Goal: Task Accomplishment & Management: Manage account settings

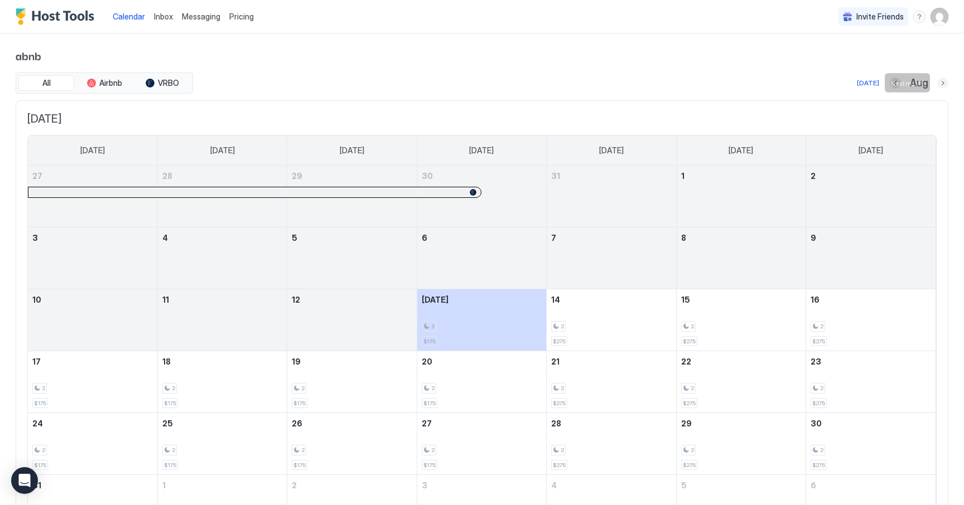
click at [945, 85] on button "Next month" at bounding box center [942, 83] width 11 height 11
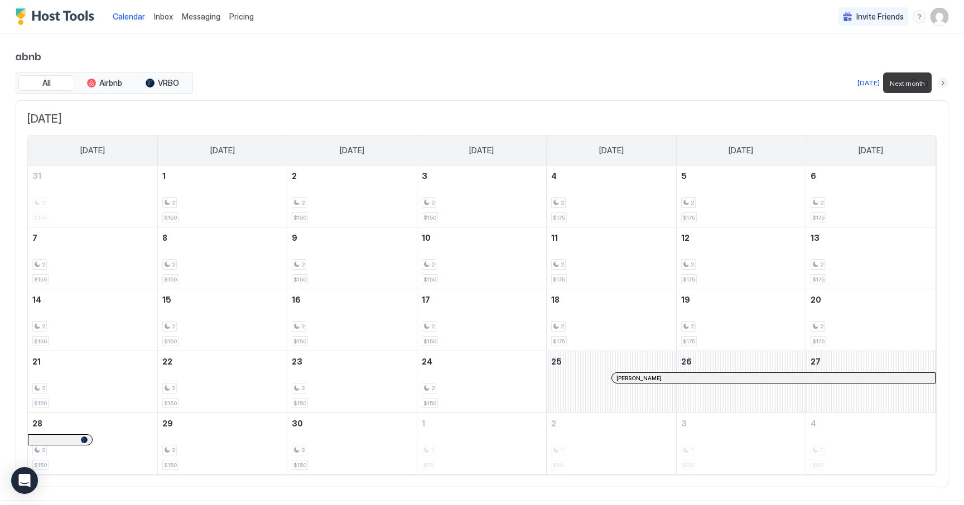
click at [945, 85] on button "Next month" at bounding box center [942, 83] width 11 height 11
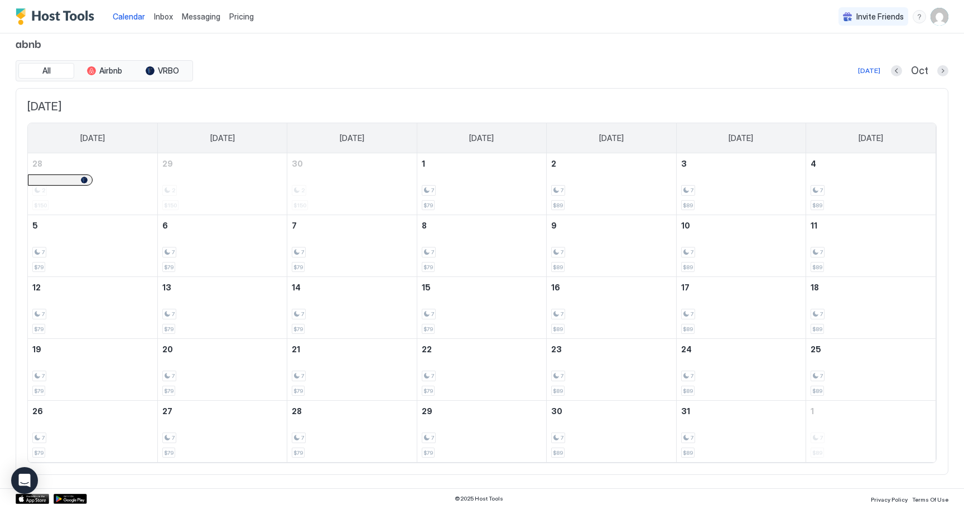
scroll to position [16, 0]
click at [942, 69] on button "Next month" at bounding box center [942, 67] width 11 height 11
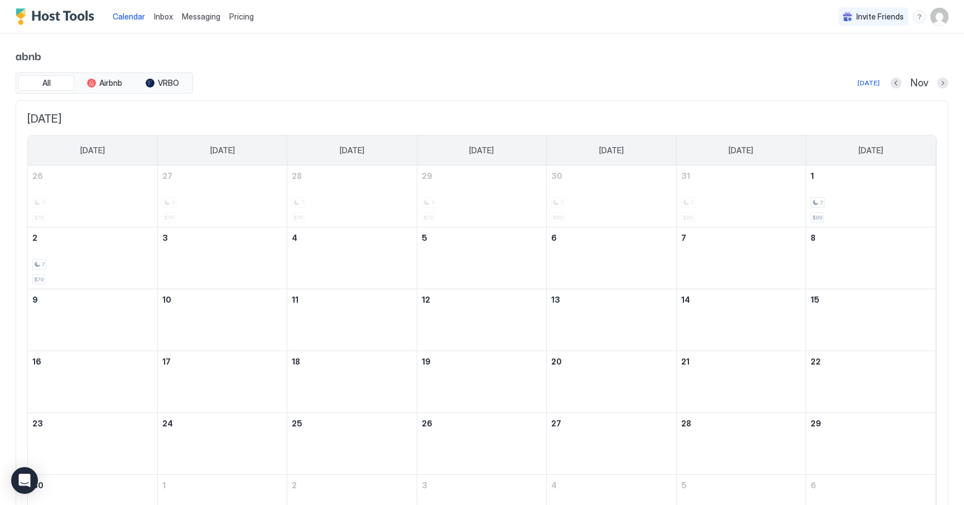
click at [942, 69] on div "abnb All Airbnb VRBO [DATE] Nov [DATE] [DATE] [DATE] [DATE] [DATE] [DATE] [DATE…" at bounding box center [482, 297] width 933 height 529
click at [942, 84] on button "Next month" at bounding box center [942, 83] width 11 height 11
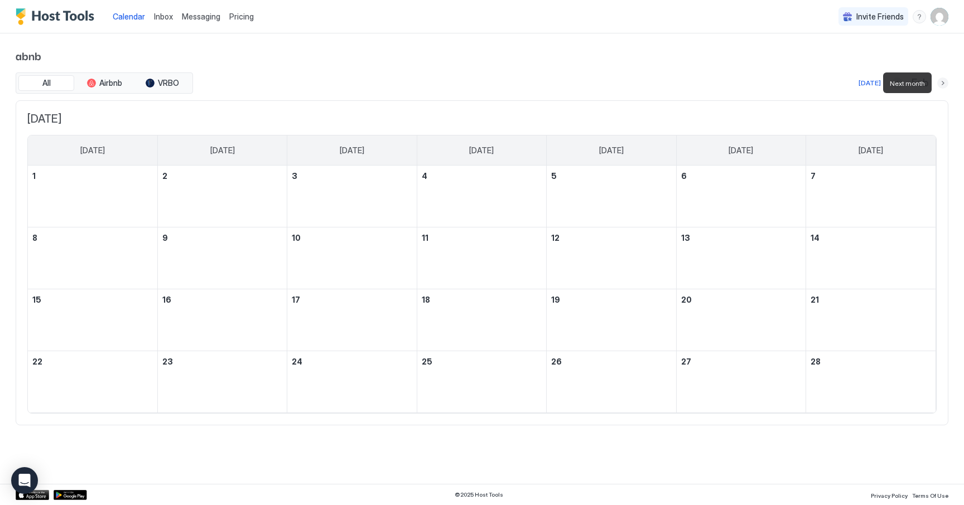
click at [942, 84] on button "Next month" at bounding box center [942, 83] width 11 height 11
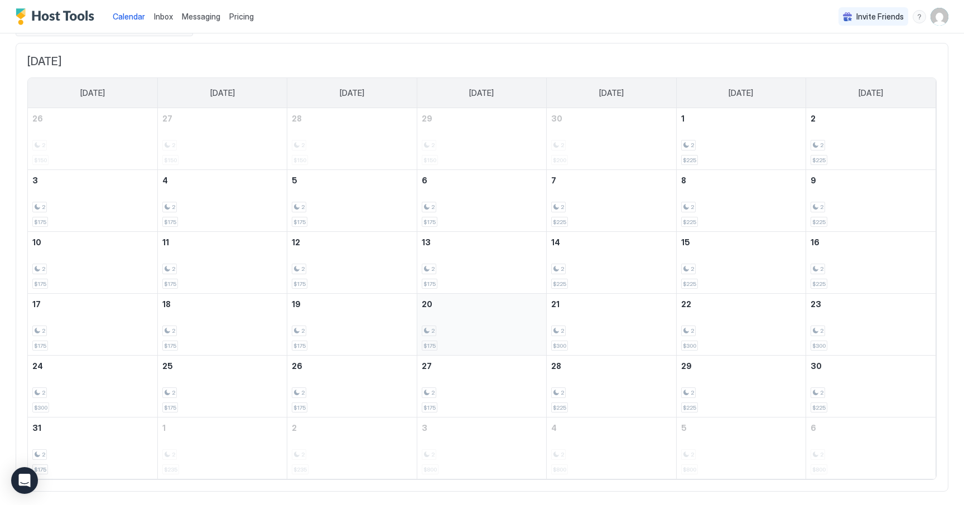
scroll to position [78, 0]
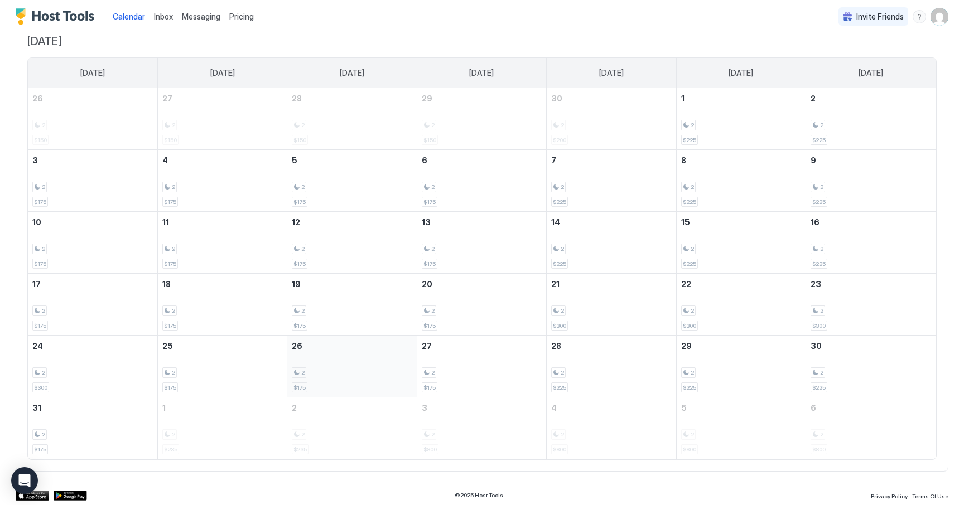
drag, startPoint x: 297, startPoint y: 387, endPoint x: 307, endPoint y: 387, distance: 9.5
click at [307, 387] on div "2 $175" at bounding box center [352, 366] width 120 height 52
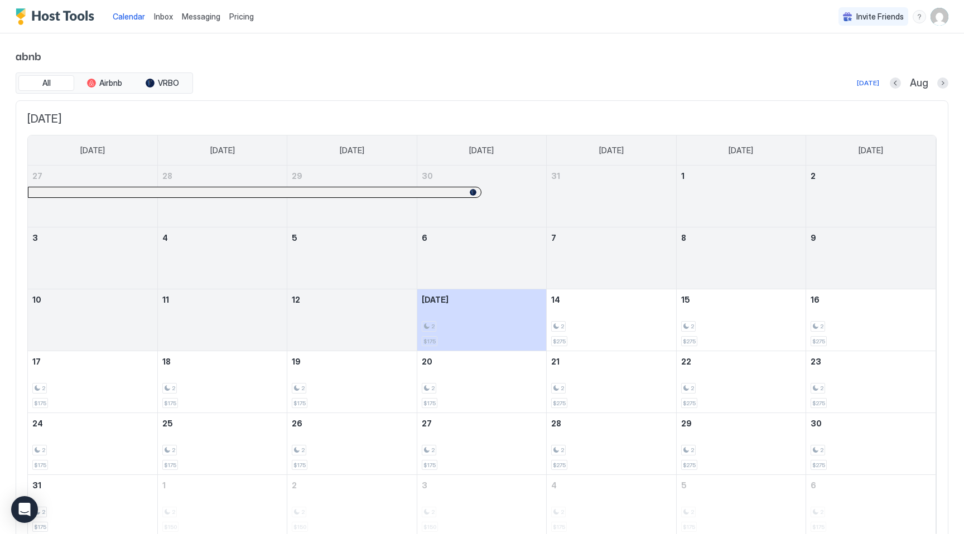
click at [943, 15] on img "User profile" at bounding box center [939, 17] width 18 height 18
click at [835, 64] on span "Settings" at bounding box center [839, 62] width 30 height 10
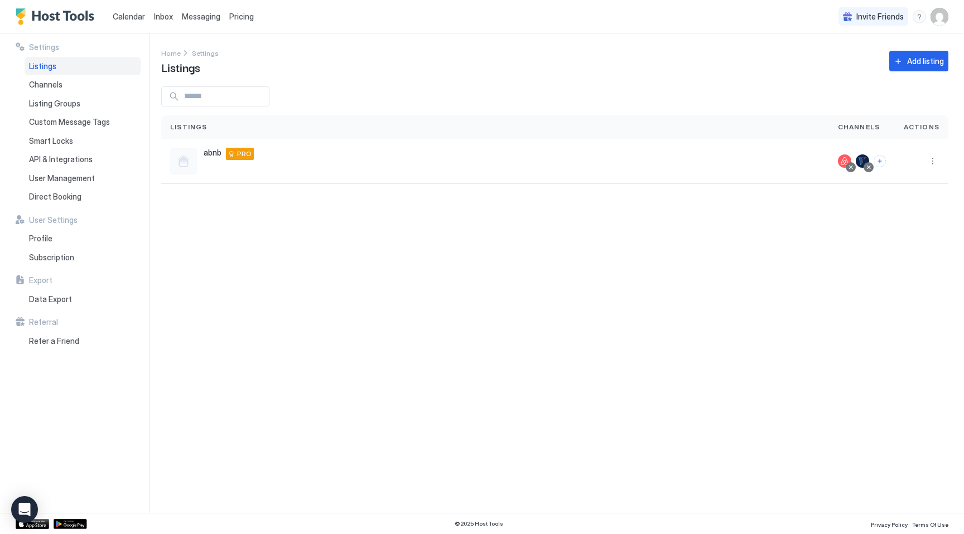
click at [243, 12] on span "Pricing" at bounding box center [241, 17] width 25 height 10
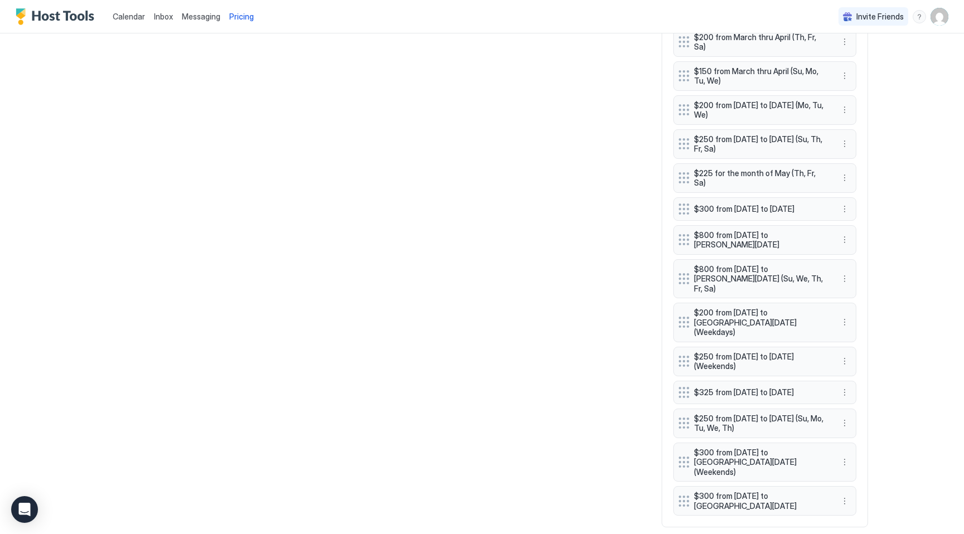
scroll to position [828, 0]
drag, startPoint x: 682, startPoint y: 273, endPoint x: 681, endPoint y: 245, distance: 27.9
click at [681, 245] on div "-15% for orphan periods of 4 days or less $89 from January thru December $79 fr…" at bounding box center [764, 82] width 183 height 867
click at [922, 228] on div "Calendar Inbox Messaging Pricing Invite Friends HM Home Pricing abnb Synced 9 m…" at bounding box center [482, 267] width 964 height 534
click at [844, 239] on button "More options" at bounding box center [844, 243] width 13 height 13
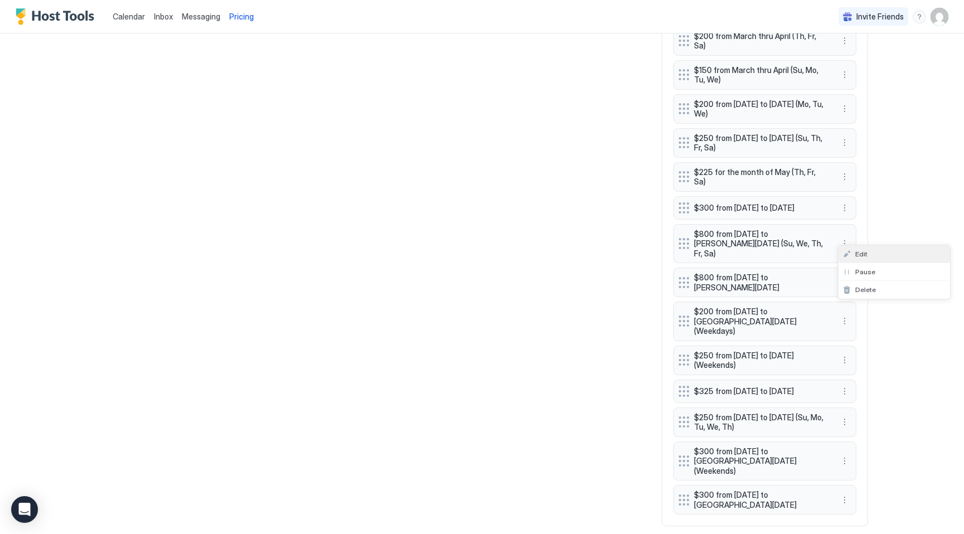
click at [863, 256] on span "Edit" at bounding box center [861, 254] width 12 height 8
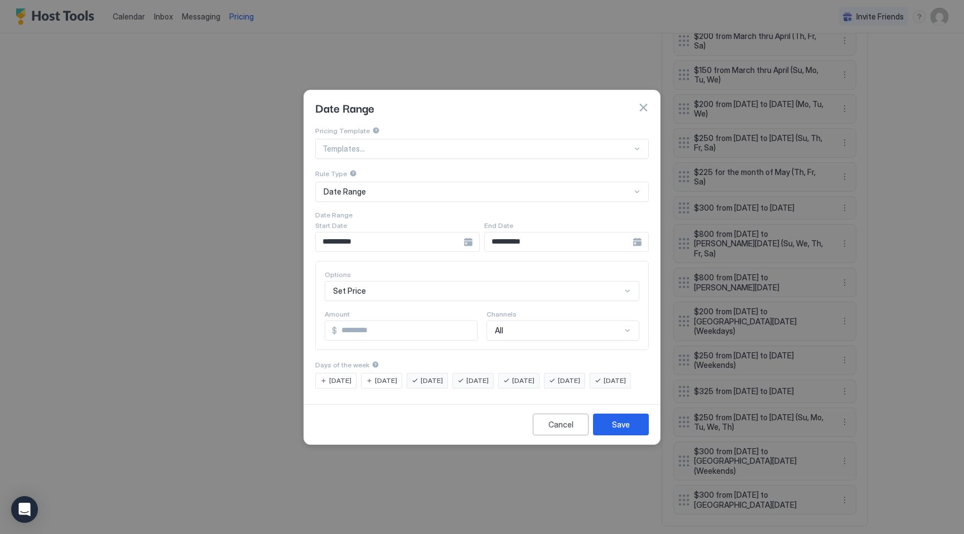
click at [345, 321] on input "***" at bounding box center [407, 330] width 140 height 19
type input "***"
click at [622, 431] on div "Save" at bounding box center [621, 425] width 18 height 12
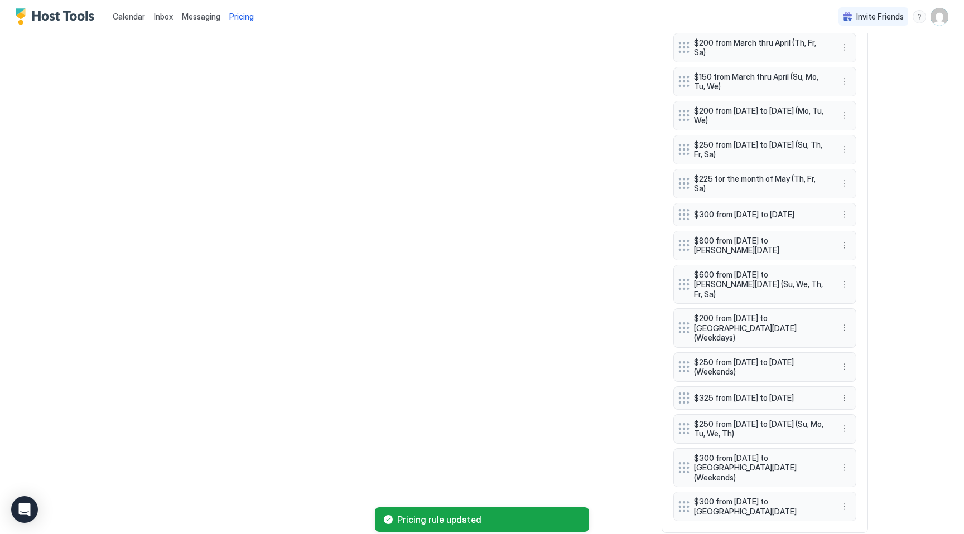
scroll to position [820, 0]
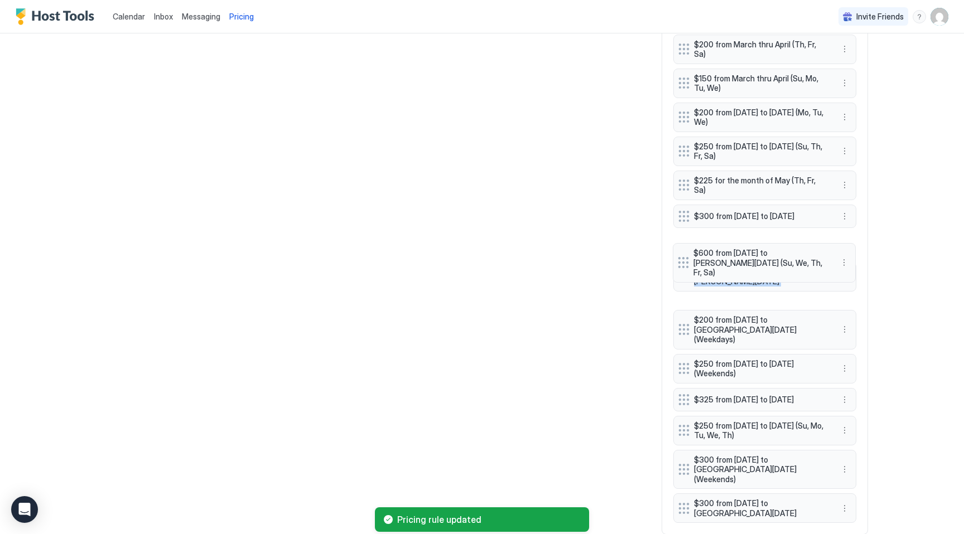
drag, startPoint x: 684, startPoint y: 283, endPoint x: 683, endPoint y: 260, distance: 22.9
click at [683, 260] on div "-15% for orphan periods of 4 days or less $89 from January thru December $79 fr…" at bounding box center [764, 90] width 183 height 867
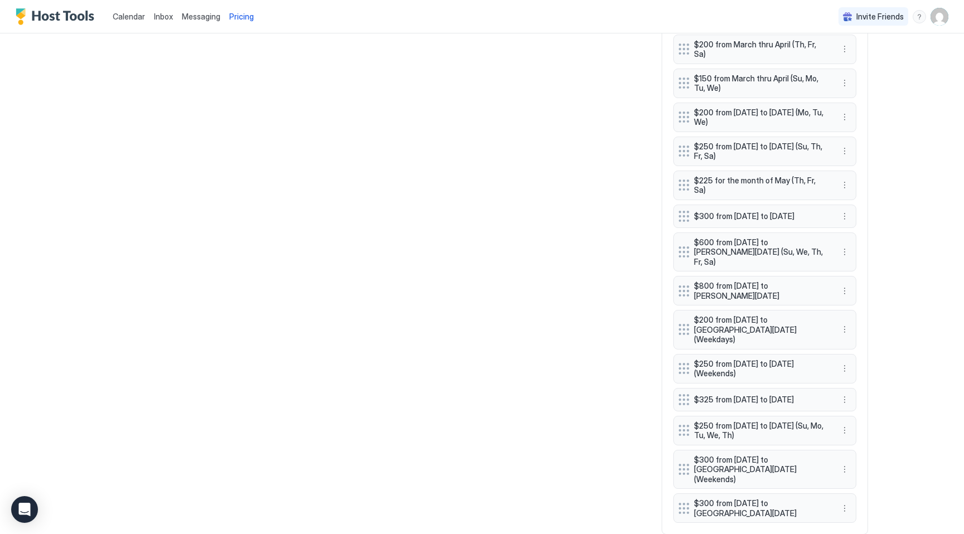
click at [922, 265] on div "Calendar Inbox Messaging Pricing Invite Friends HM Home Pricing abnb Calendar i…" at bounding box center [482, 267] width 964 height 534
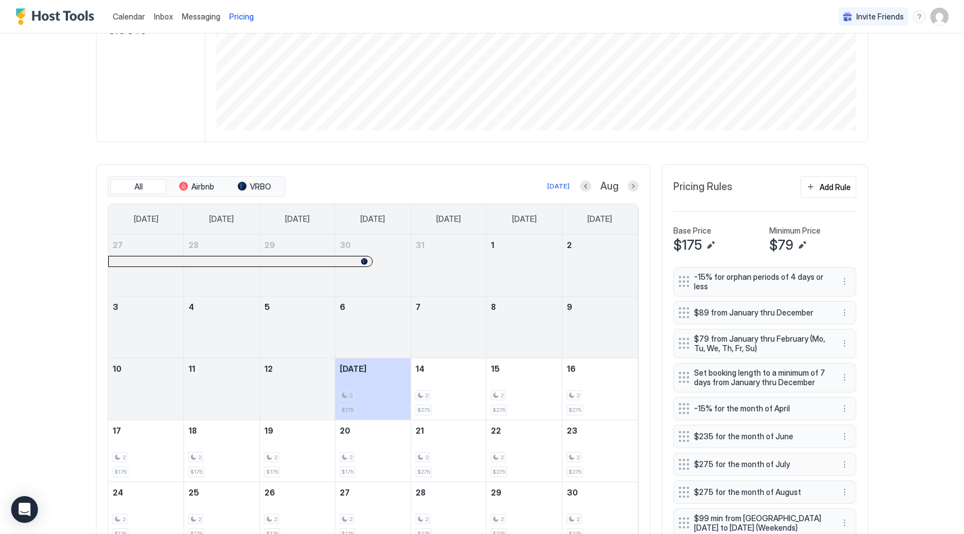
scroll to position [211, 0]
click at [631, 186] on button "Next month" at bounding box center [632, 184] width 11 height 11
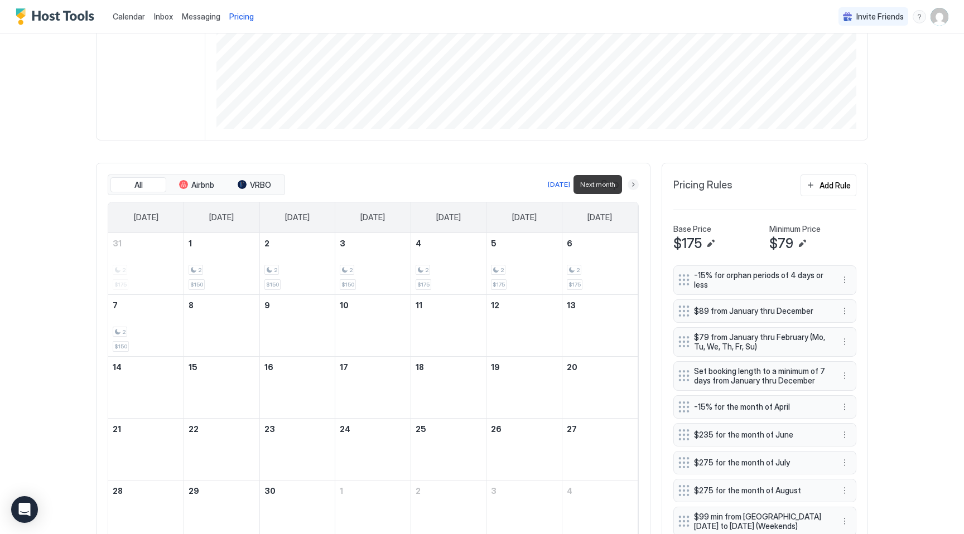
click at [631, 186] on button "Next month" at bounding box center [632, 184] width 11 height 11
click at [627, 190] on div at bounding box center [632, 184] width 11 height 11
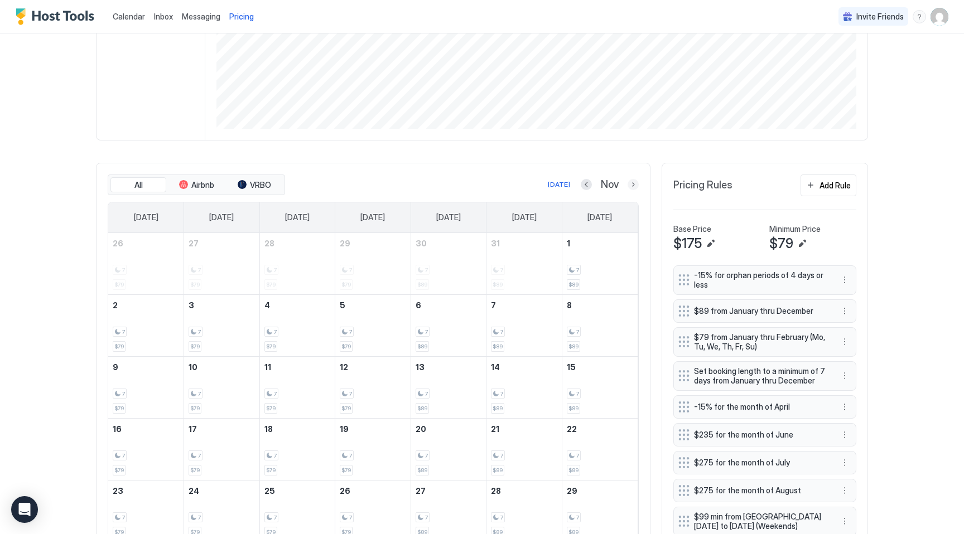
click at [629, 187] on button "Next month" at bounding box center [632, 184] width 11 height 11
click at [632, 188] on button "Next month" at bounding box center [632, 184] width 11 height 11
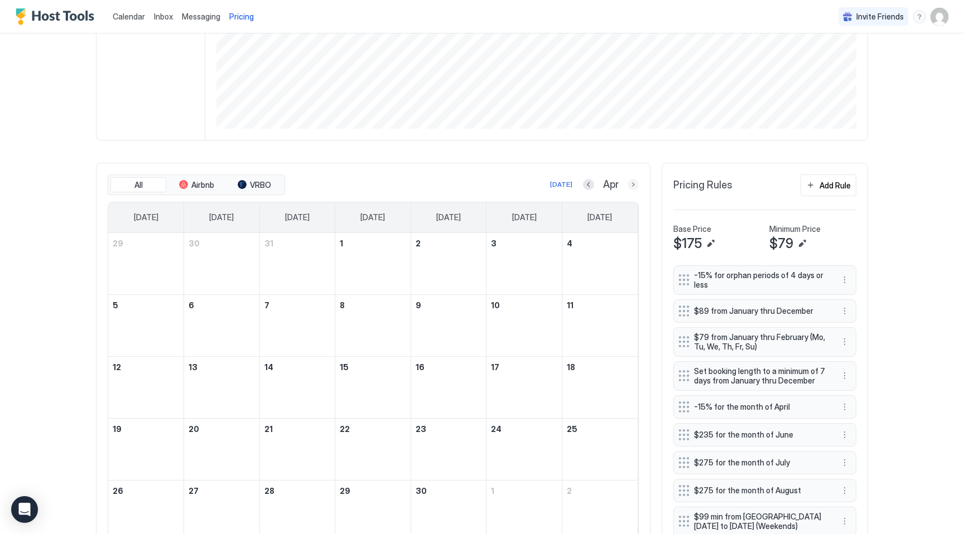
click at [632, 188] on button "Next month" at bounding box center [632, 184] width 11 height 11
click at [579, 185] on button "Previous month" at bounding box center [573, 184] width 11 height 11
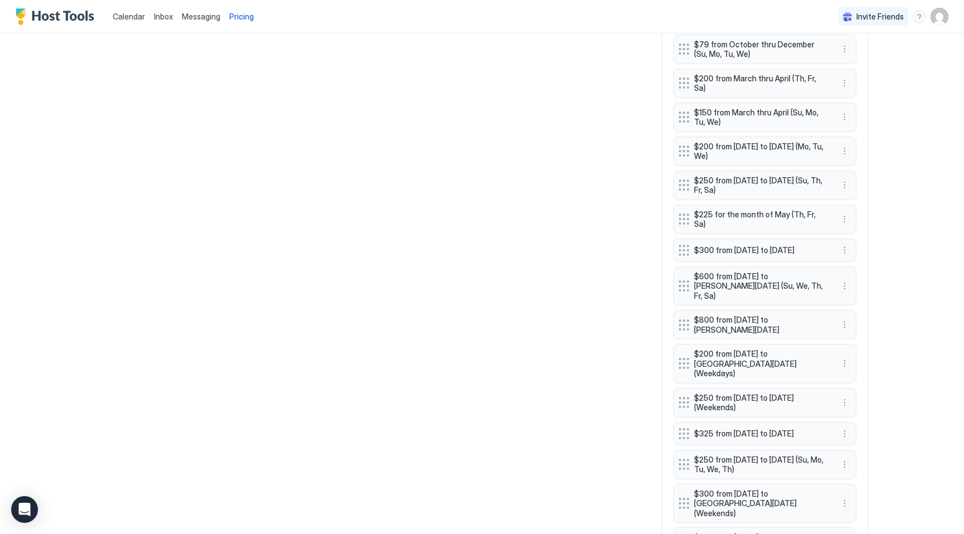
scroll to position [795, 0]
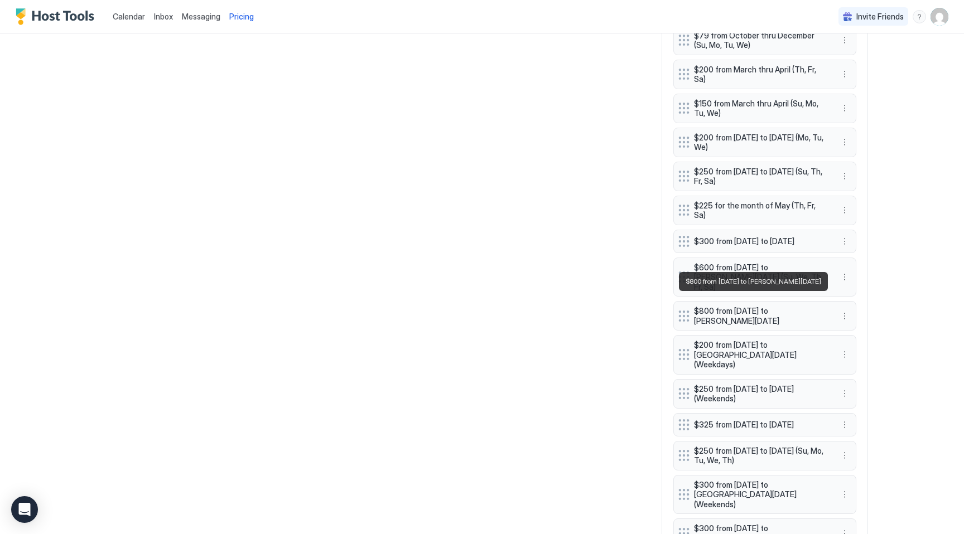
click at [725, 307] on span "$800 from Thu, Jun 4th 2026 to Sun, Jun 7th 2026" at bounding box center [760, 316] width 133 height 20
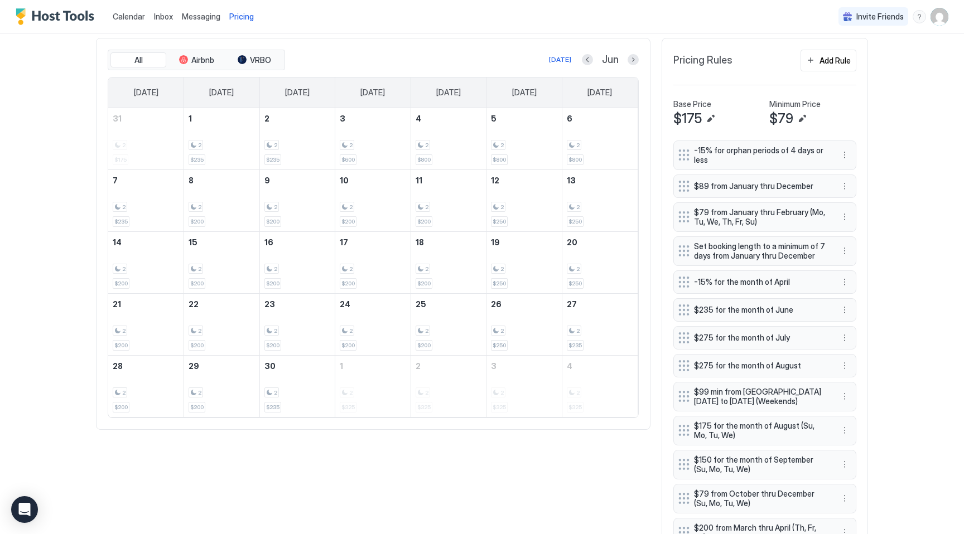
scroll to position [339, 0]
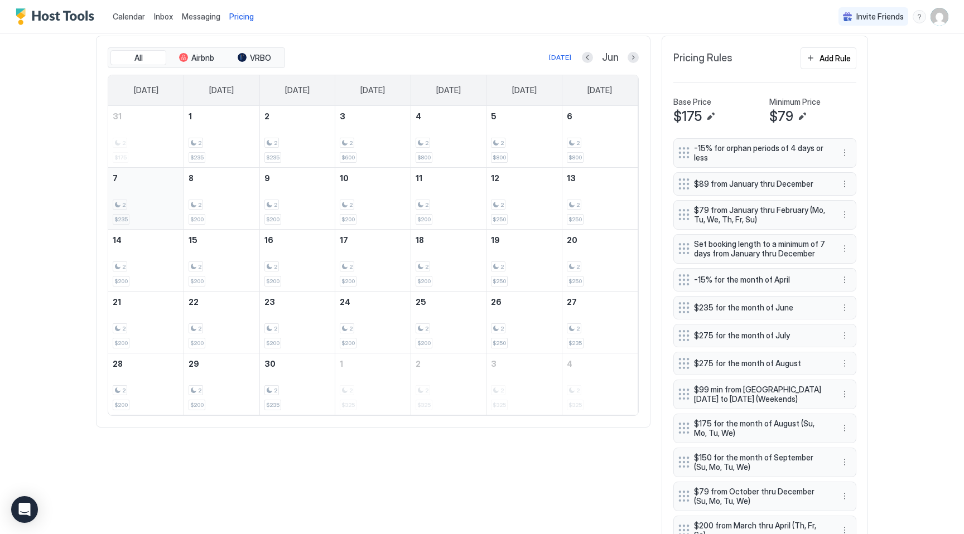
click at [134, 215] on div "2 $235" at bounding box center [146, 198] width 66 height 52
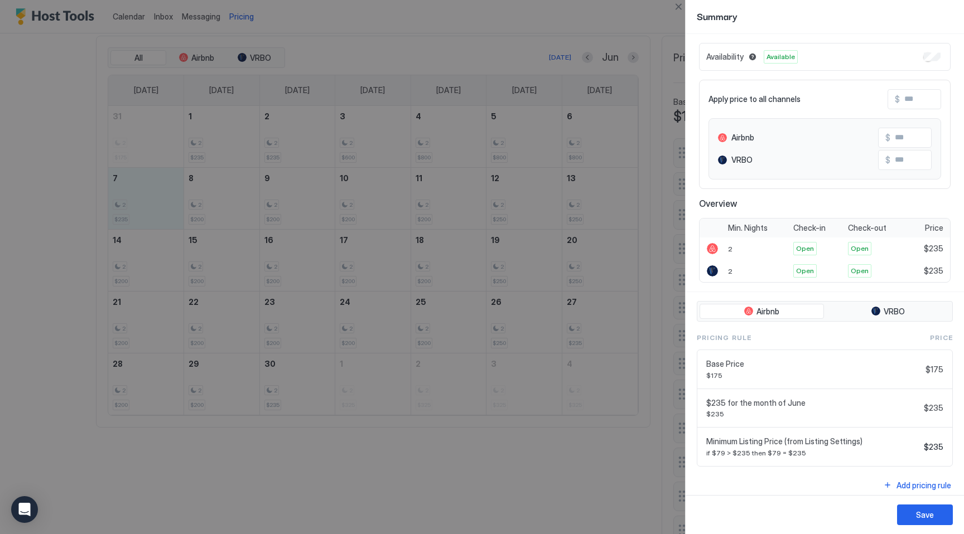
scroll to position [38, 0]
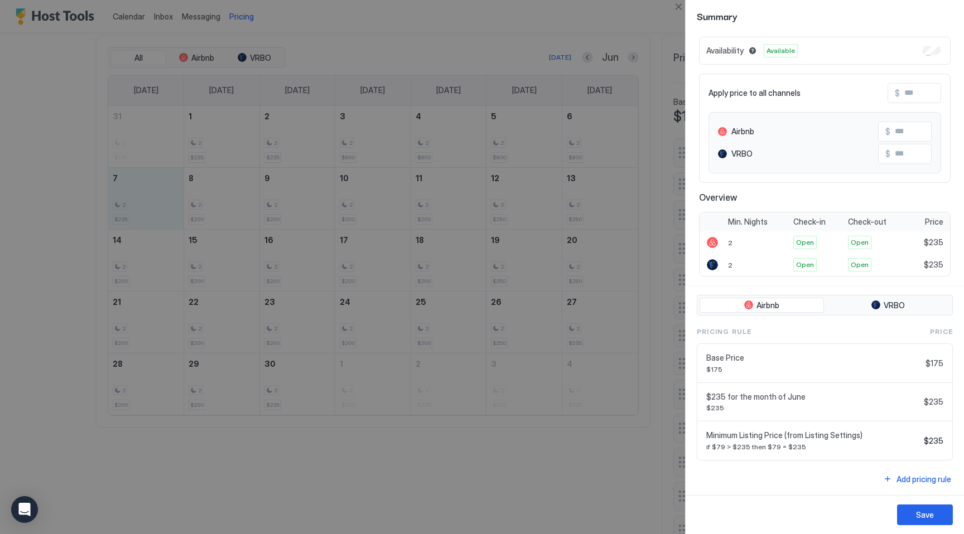
click at [549, 496] on div at bounding box center [482, 267] width 964 height 534
click at [682, 10] on button "Close" at bounding box center [677, 6] width 13 height 13
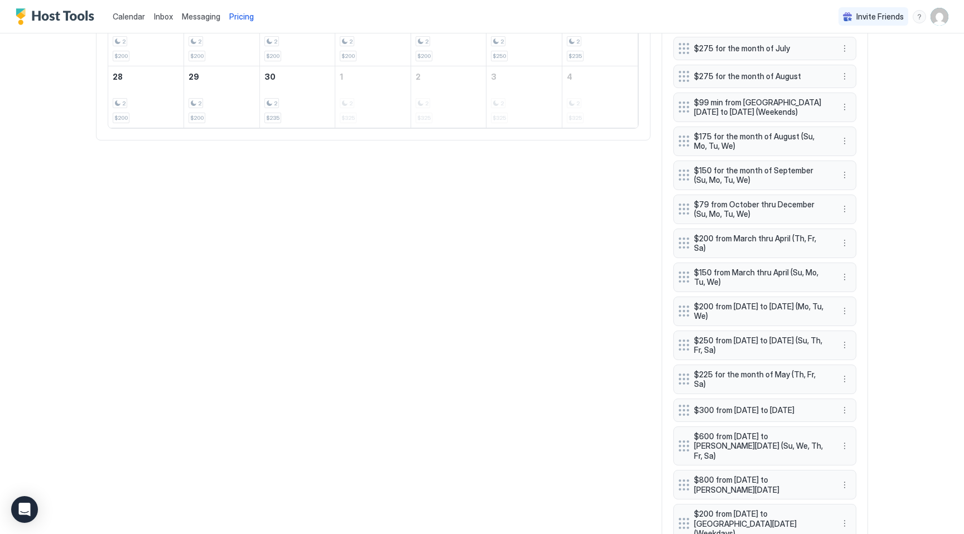
scroll to position [630, 0]
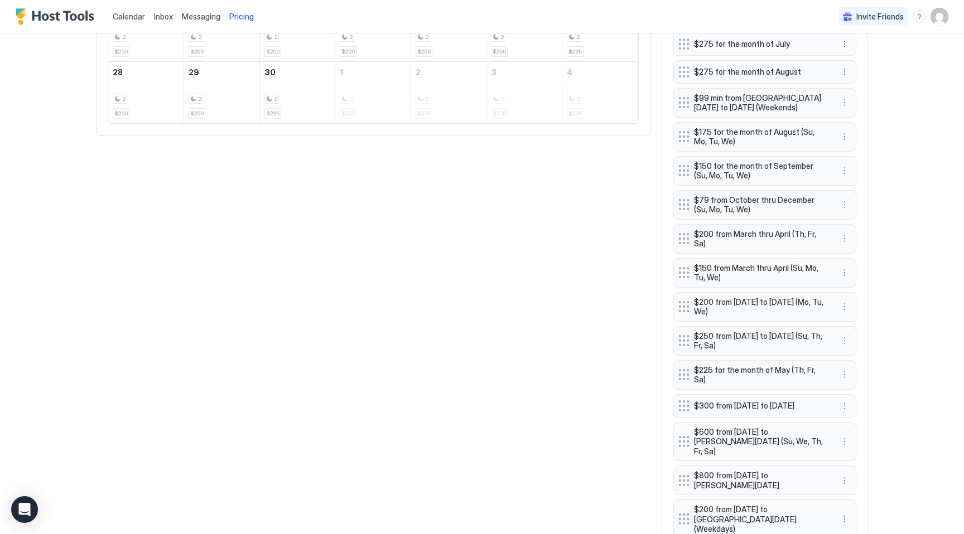
click at [729, 472] on span "$800 from Thu, Jun 4th 2026 to Sun, Jun 7th 2026" at bounding box center [760, 481] width 133 height 20
click at [841, 474] on button "More options" at bounding box center [844, 480] width 13 height 13
click at [857, 489] on span "Edit" at bounding box center [861, 486] width 12 height 8
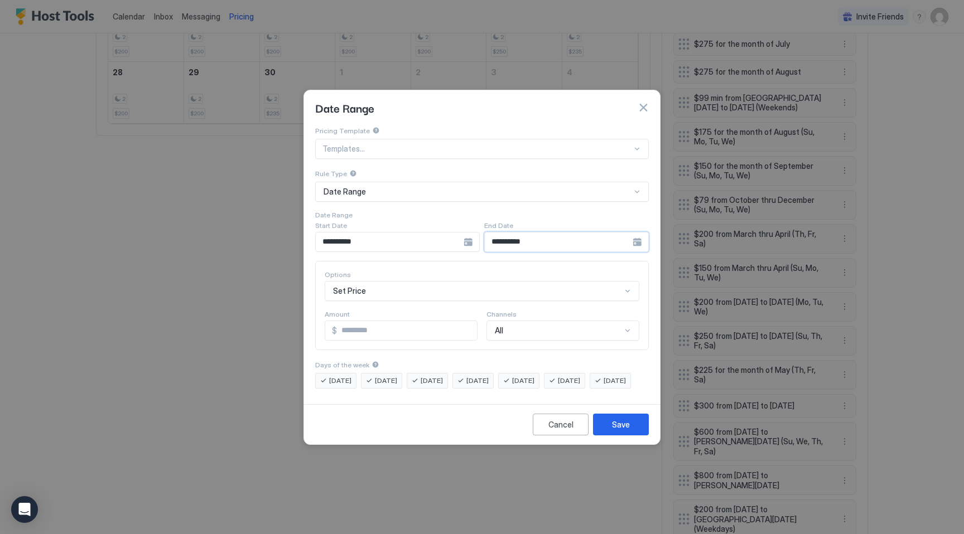
click at [463, 233] on input "**********" at bounding box center [390, 242] width 148 height 19
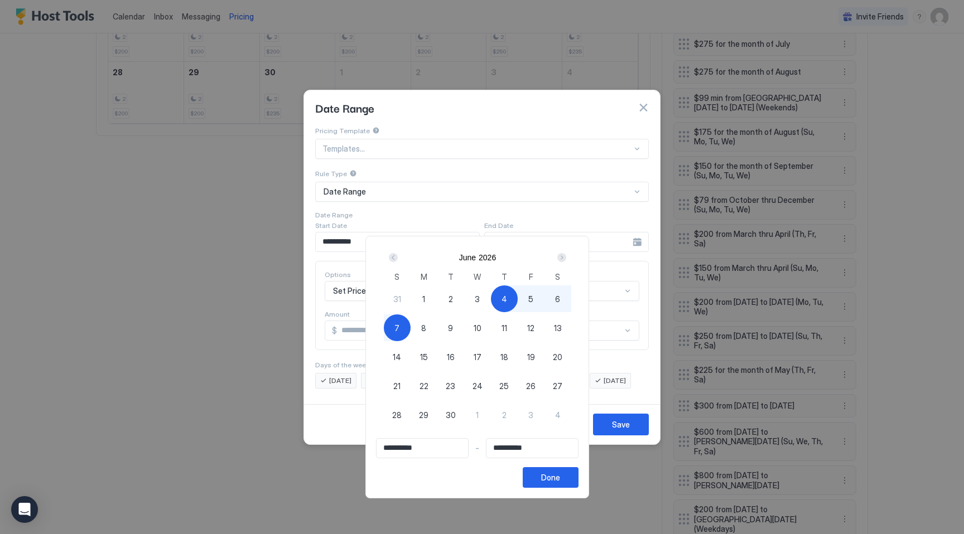
click at [426, 330] on span "8" at bounding box center [423, 328] width 5 height 12
type input "**********"
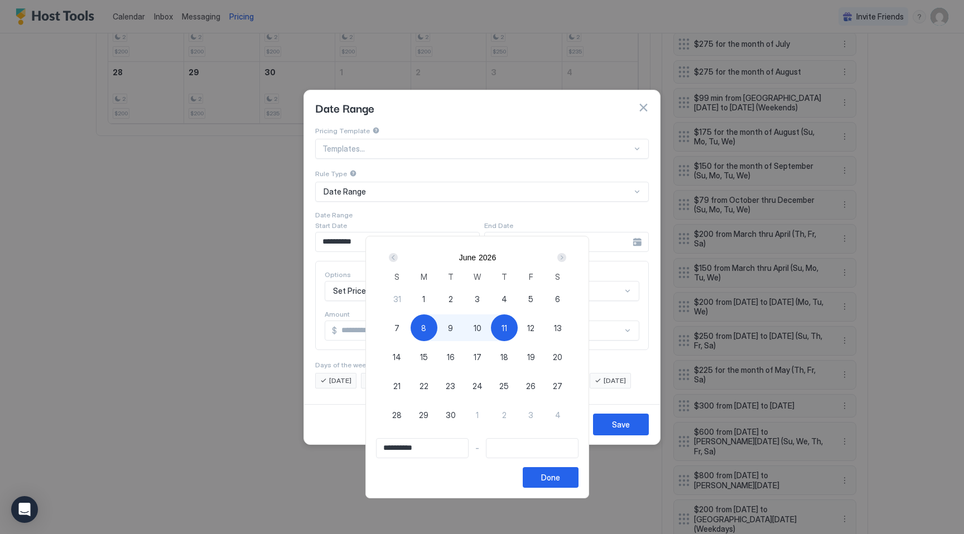
click at [507, 298] on span "4" at bounding box center [504, 299] width 6 height 12
type input "**********"
click at [422, 330] on div "8" at bounding box center [423, 328] width 27 height 27
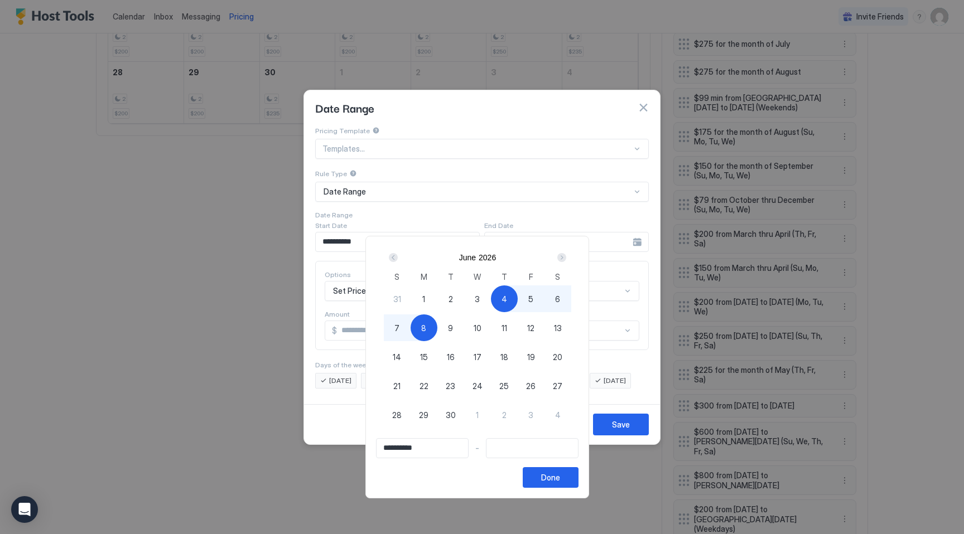
type input "**********"
click at [560, 476] on div "Done" at bounding box center [550, 478] width 19 height 12
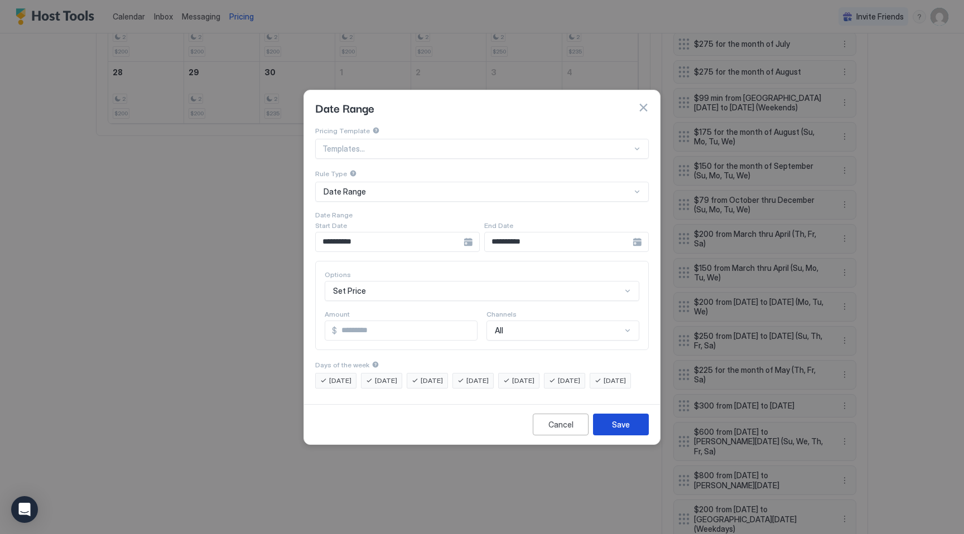
click at [632, 422] on div "Cancel Save" at bounding box center [482, 424] width 356 height 40
click at [632, 428] on button "Save" at bounding box center [621, 425] width 56 height 22
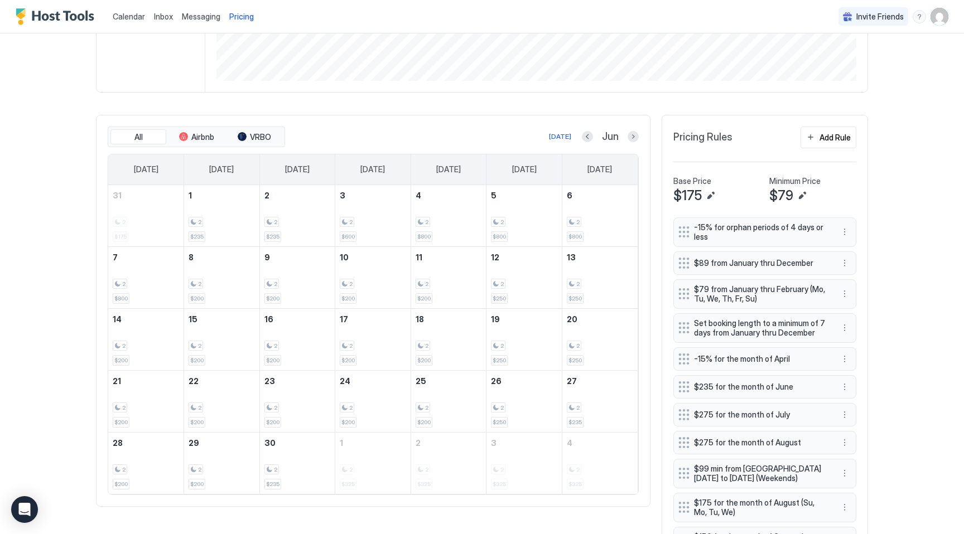
scroll to position [261, 0]
